Goal: Task Accomplishment & Management: Use online tool/utility

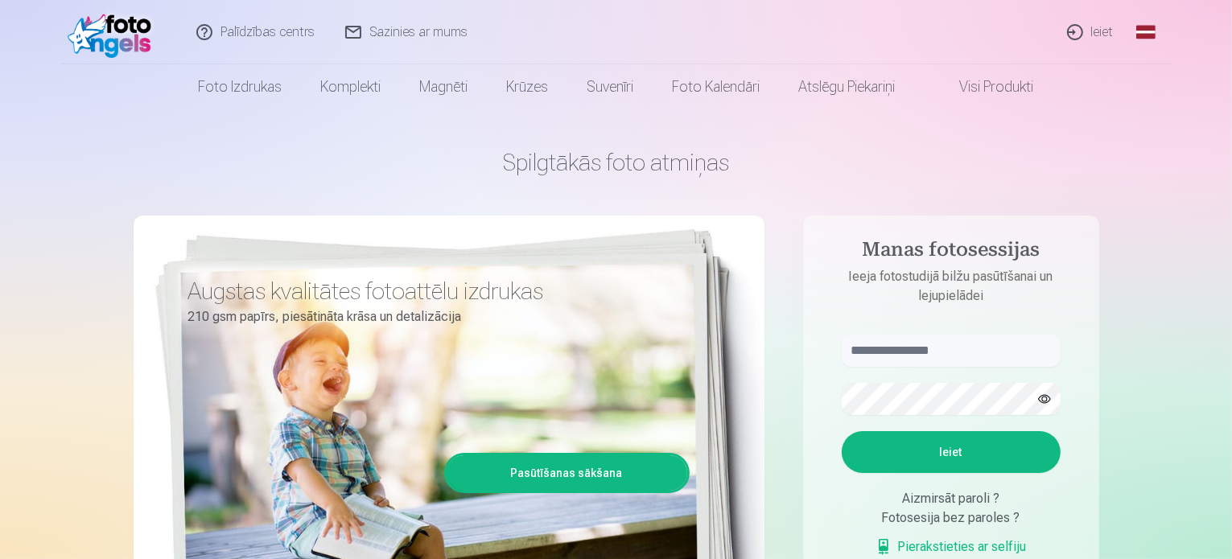
click at [985, 94] on link "Visi produkti" at bounding box center [984, 86] width 138 height 45
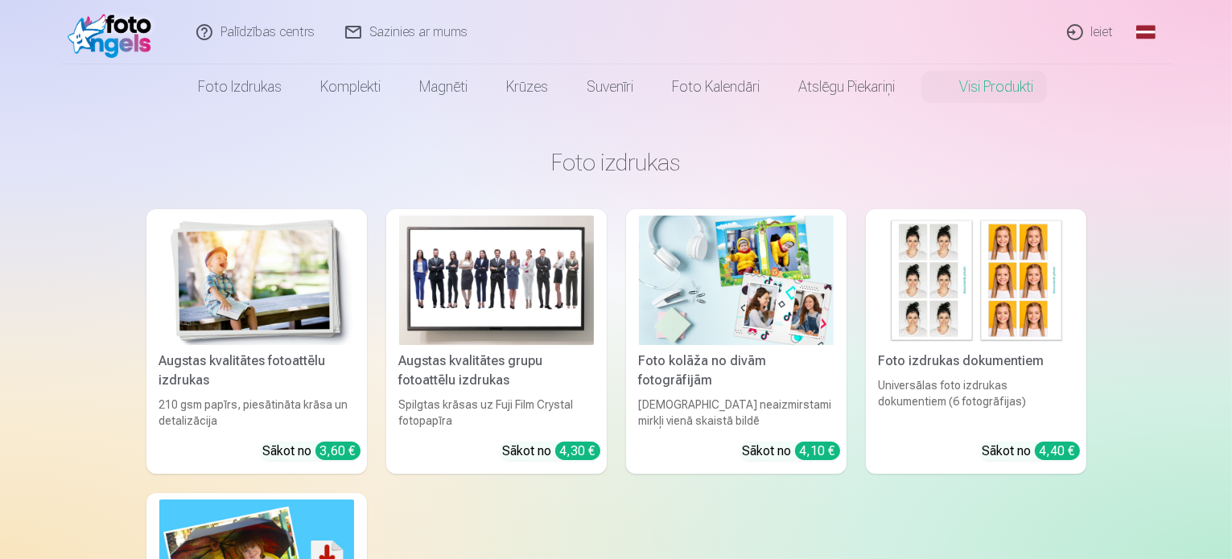
click at [1094, 34] on link "Ieiet" at bounding box center [1090, 32] width 77 height 64
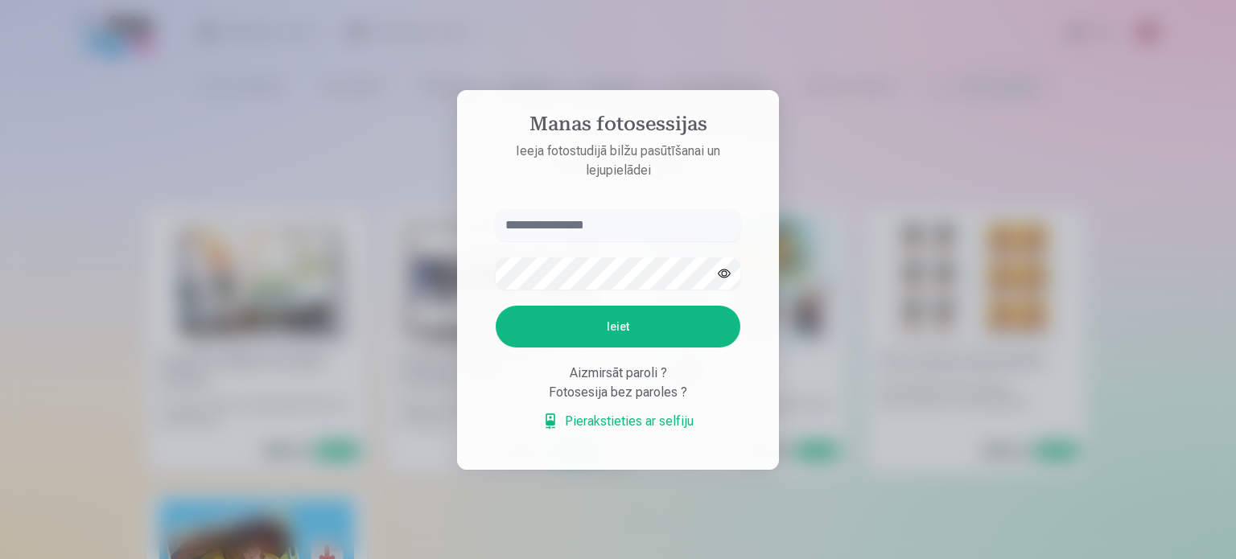
click at [603, 425] on link "Pierakstieties ar selfiju" at bounding box center [617, 421] width 151 height 19
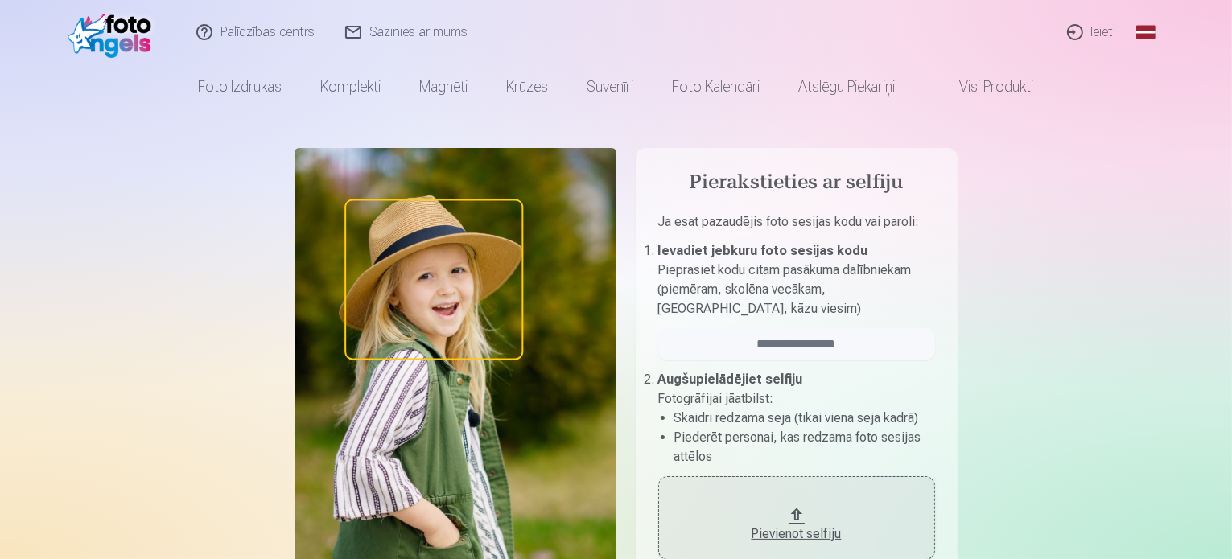
click at [1075, 31] on link "Ieiet" at bounding box center [1090, 32] width 77 height 64
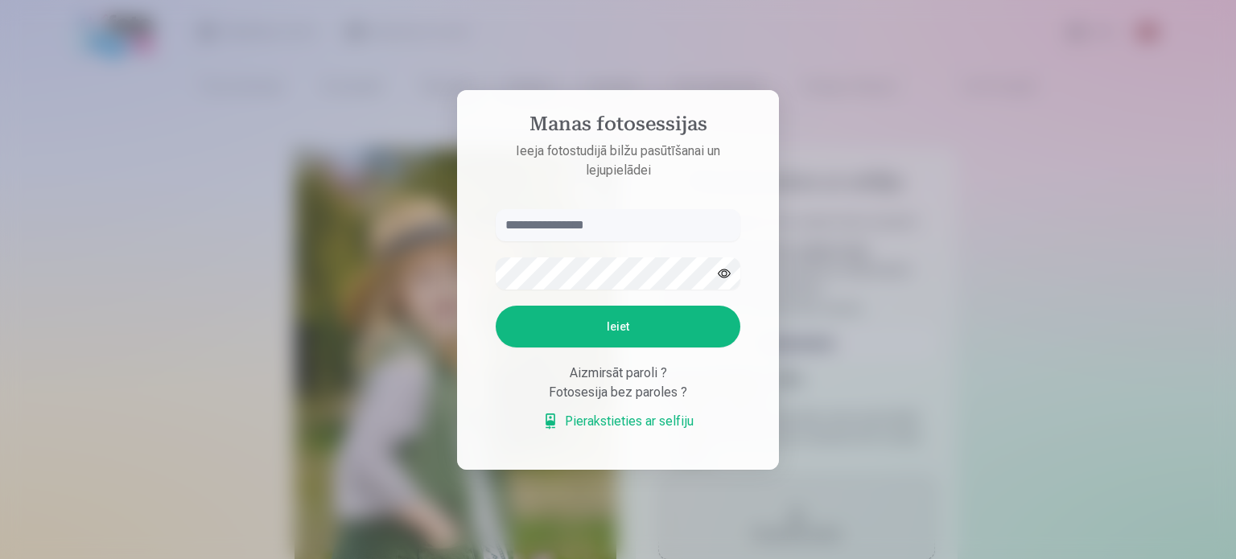
drag, startPoint x: 623, startPoint y: 142, endPoint x: 637, endPoint y: 115, distance: 30.6
click at [623, 142] on p "Ieeja fotostudijā bilžu pasūtīšanai un lejupielādei" at bounding box center [617, 161] width 277 height 39
